Goal: Information Seeking & Learning: Learn about a topic

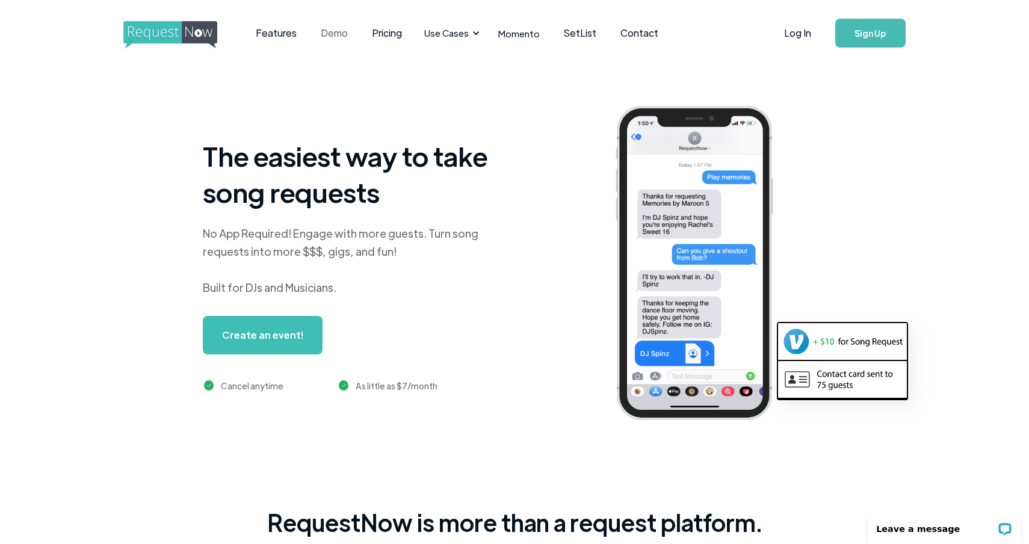
click at [333, 38] on link "Demo" at bounding box center [334, 32] width 51 height 37
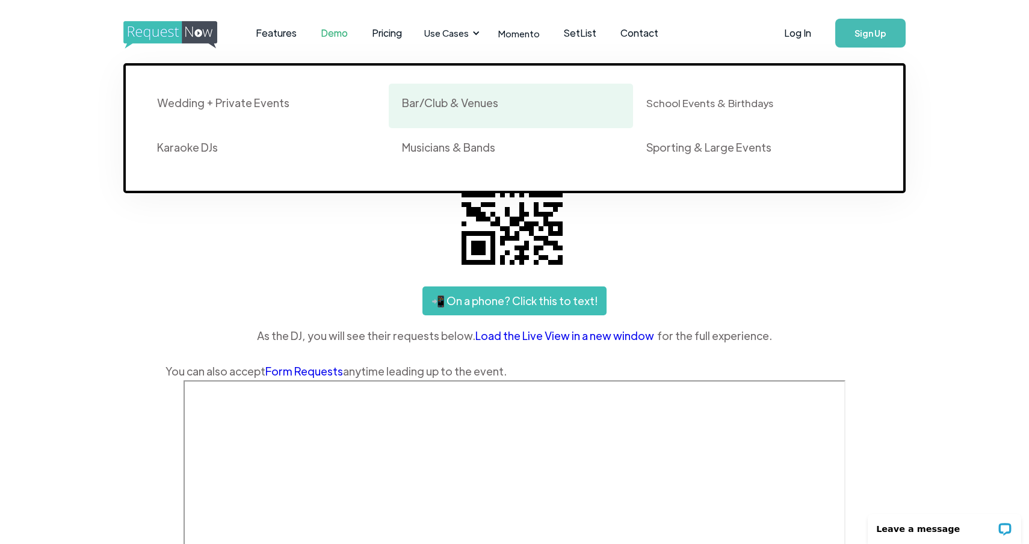
click at [458, 105] on div "Bar/Club & Venues" at bounding box center [450, 103] width 96 height 14
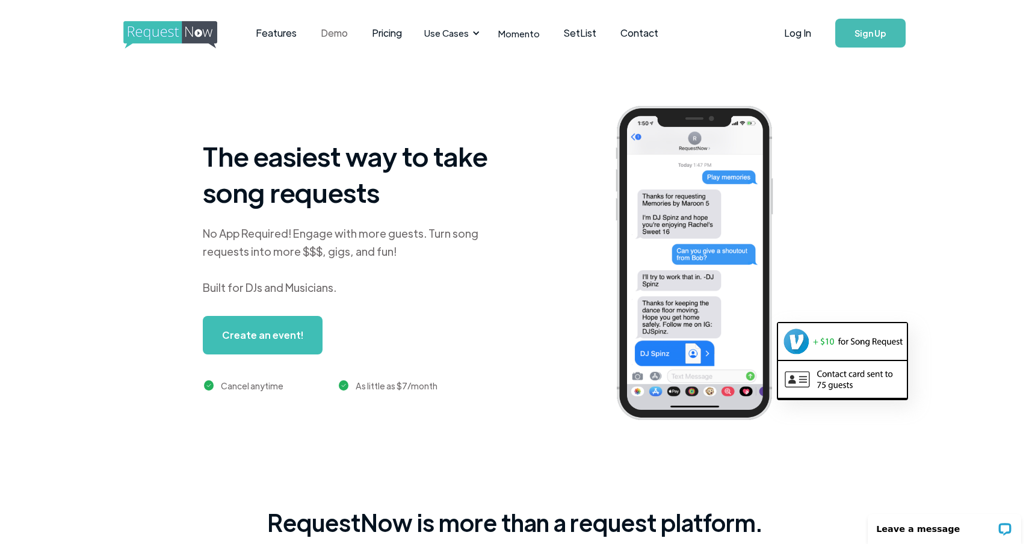
click at [322, 36] on link "Demo" at bounding box center [334, 32] width 51 height 37
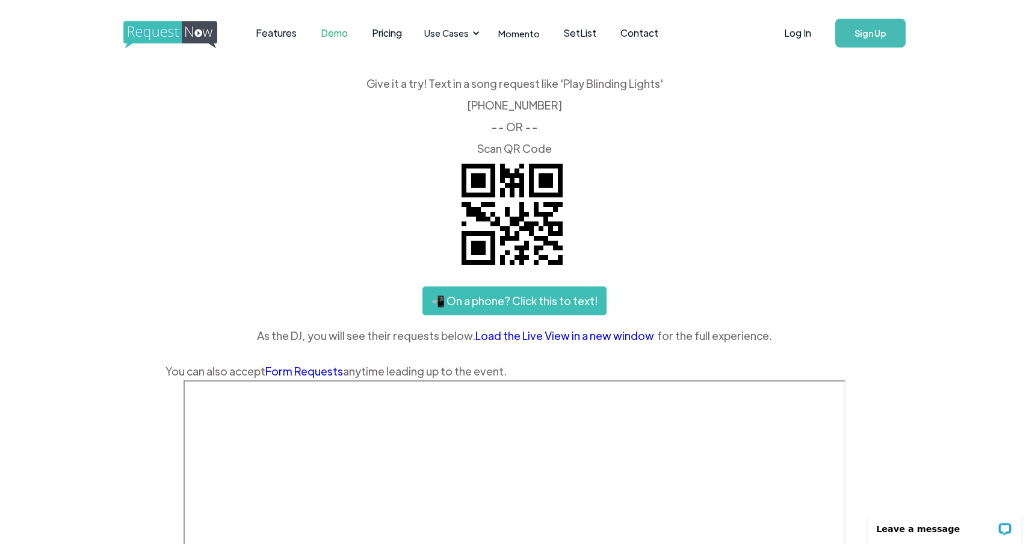
click at [604, 335] on link "Load the Live View in a new window" at bounding box center [566, 336] width 182 height 18
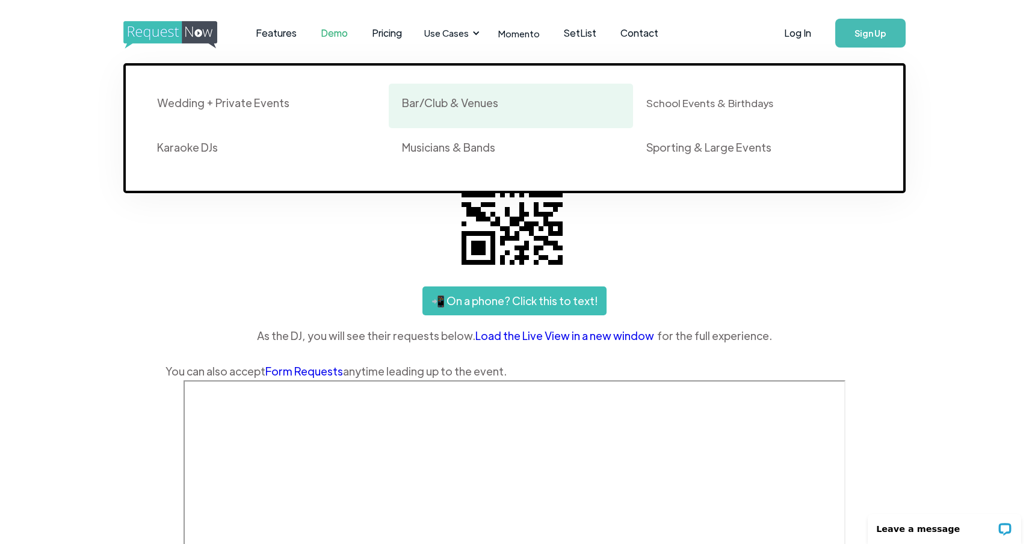
click at [454, 105] on div "Bar/Club & Venues" at bounding box center [450, 103] width 96 height 14
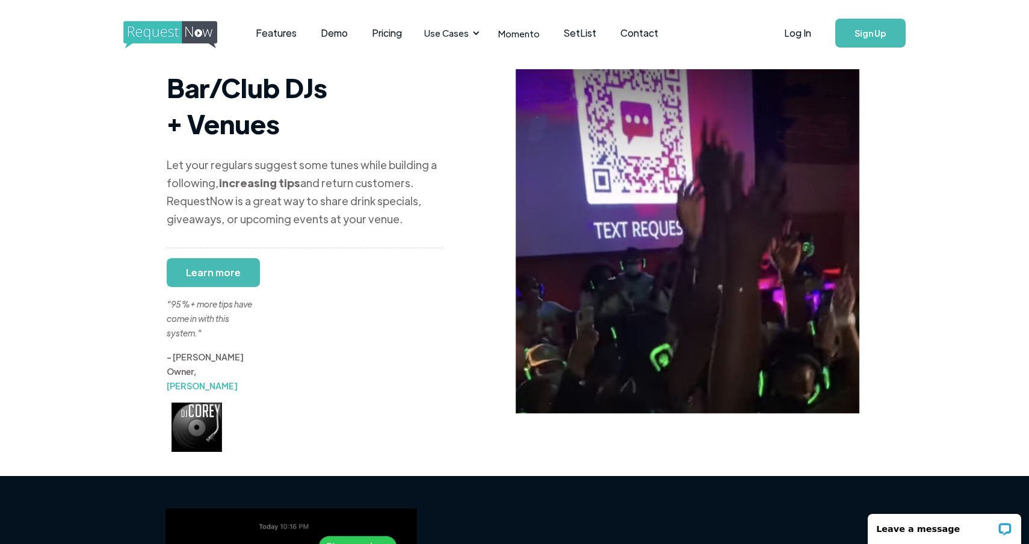
click at [227, 268] on div ""95%+ more tips have come in with this system."" at bounding box center [212, 304] width 90 height 72
click at [208, 268] on div ""95%+ more tips have come in with this system."" at bounding box center [212, 304] width 90 height 72
click at [325, 247] on div "Bar/Club DJs + Venues Let your regulars suggest some tunes while building a fol…" at bounding box center [305, 260] width 277 height 383
click at [214, 258] on link "Learn more" at bounding box center [213, 272] width 93 height 29
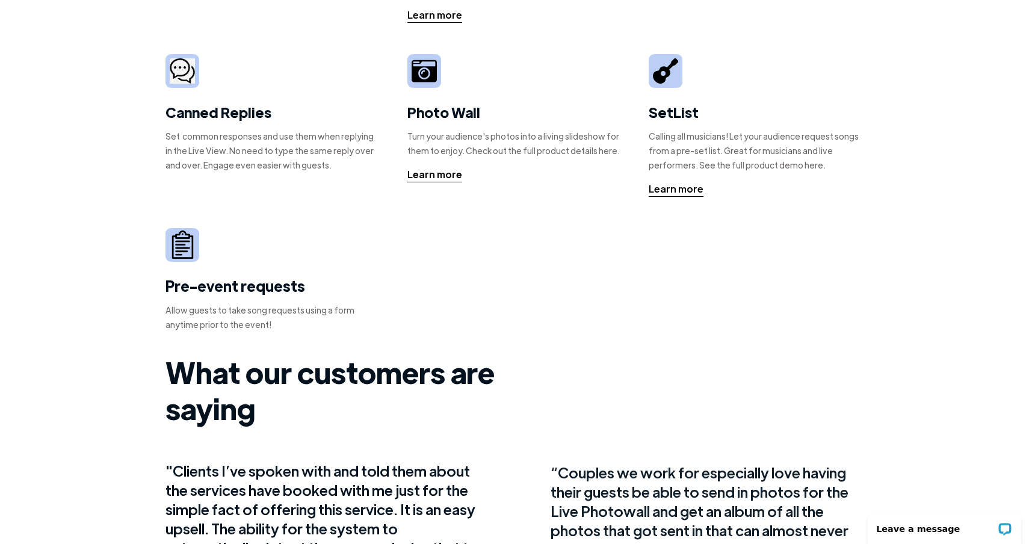
scroll to position [409, 0]
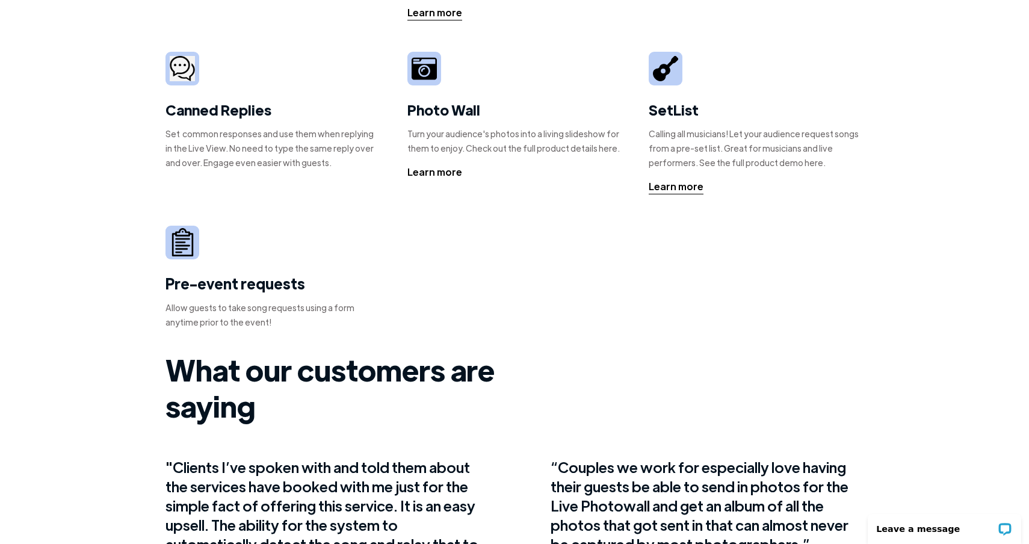
click at [432, 178] on div "Learn more" at bounding box center [434, 172] width 55 height 14
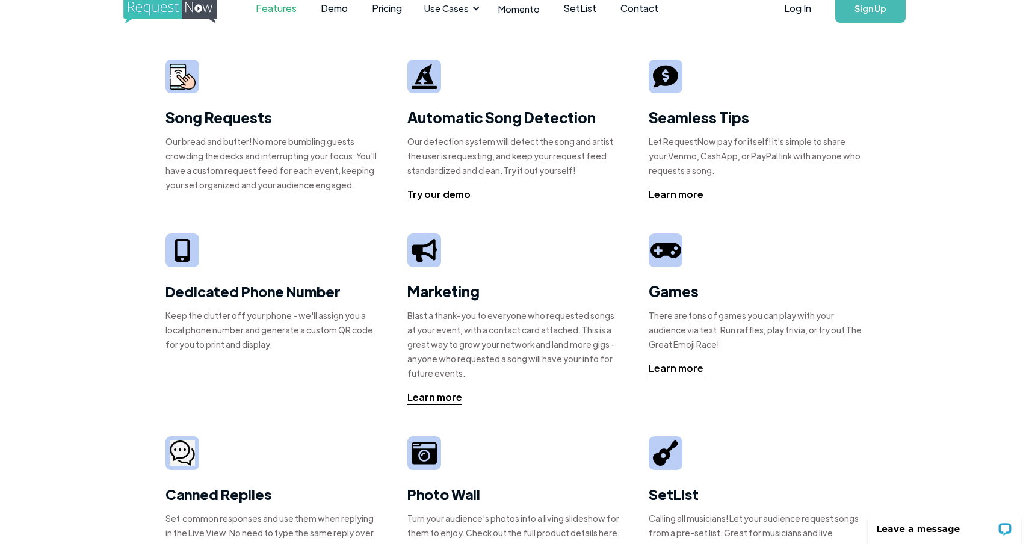
scroll to position [20, 0]
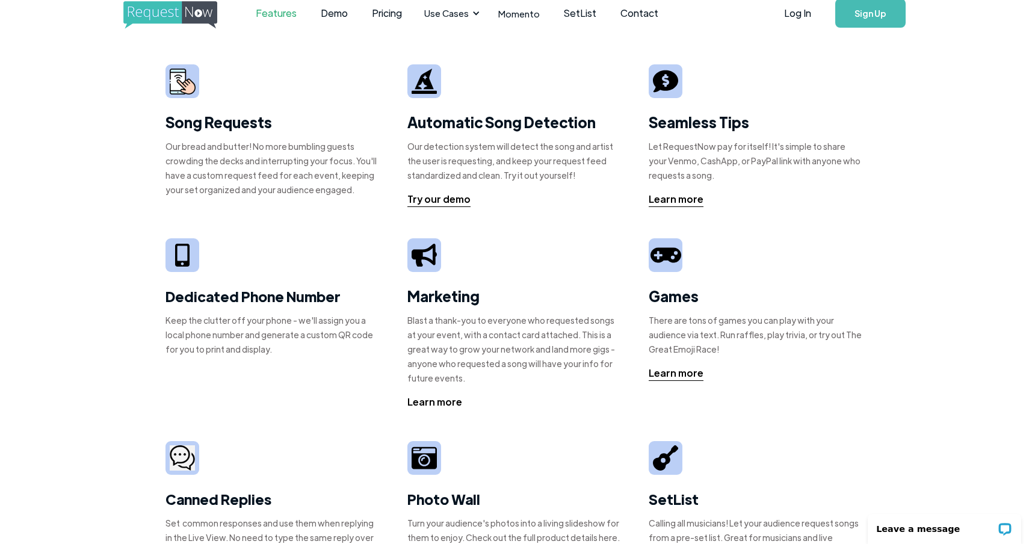
click at [437, 405] on div "Learn more" at bounding box center [434, 402] width 55 height 14
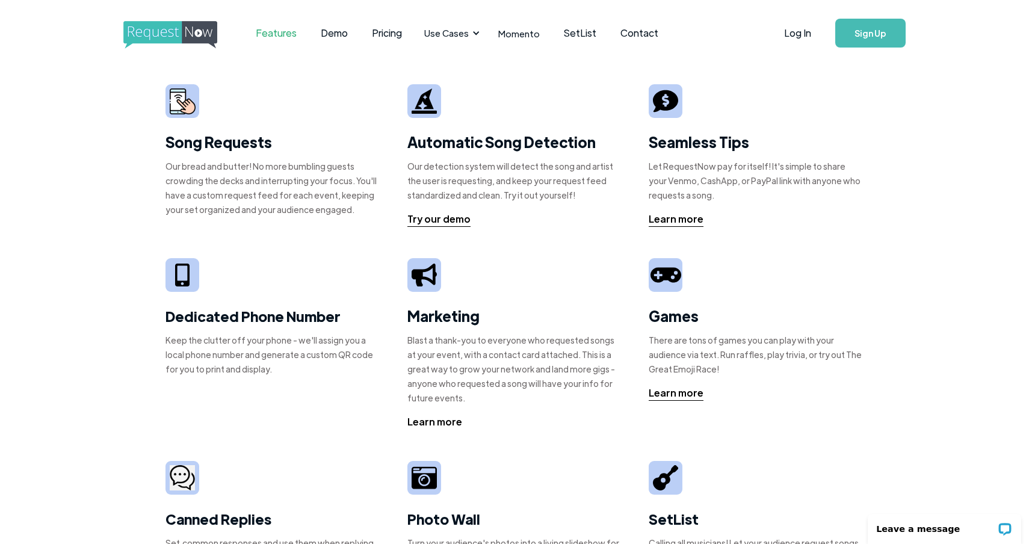
scroll to position [0, 0]
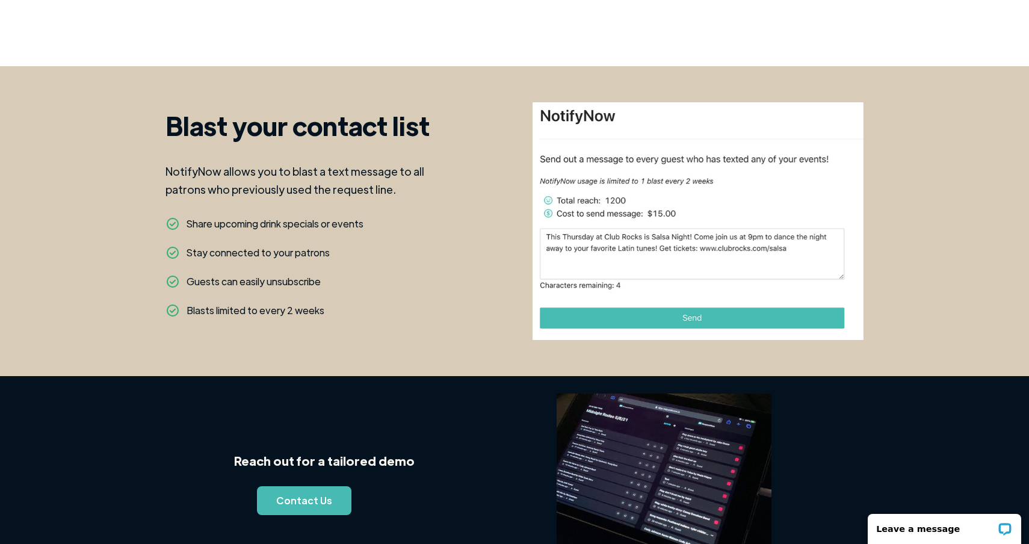
scroll to position [945, 0]
